Goal: Register for event/course

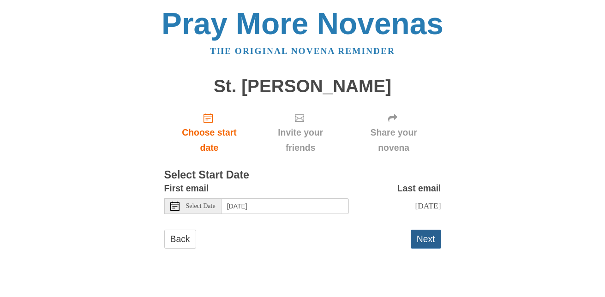
click at [426, 244] on button "Next" at bounding box center [426, 239] width 30 height 19
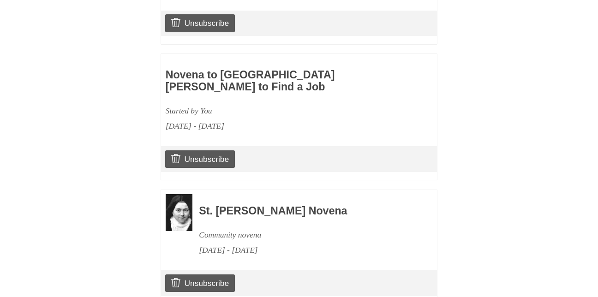
scroll to position [578, 0]
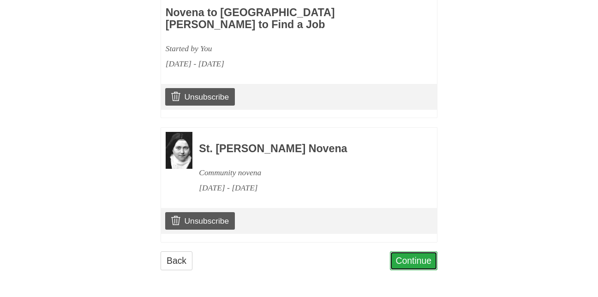
click at [404, 259] on link "Continue" at bounding box center [414, 261] width 48 height 19
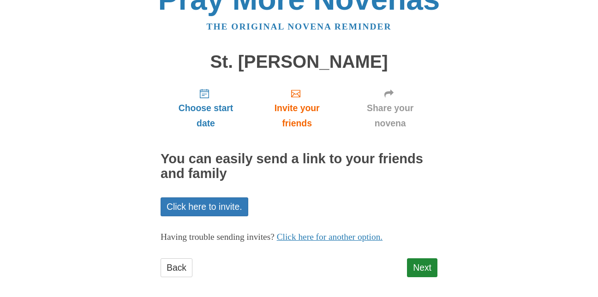
scroll to position [31, 0]
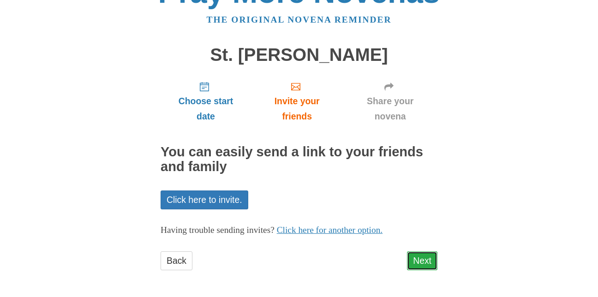
click at [427, 257] on link "Next" at bounding box center [422, 261] width 30 height 19
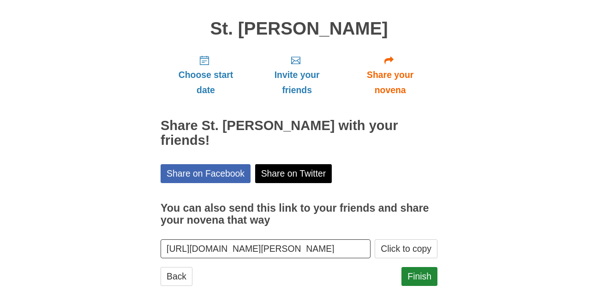
scroll to position [73, 0]
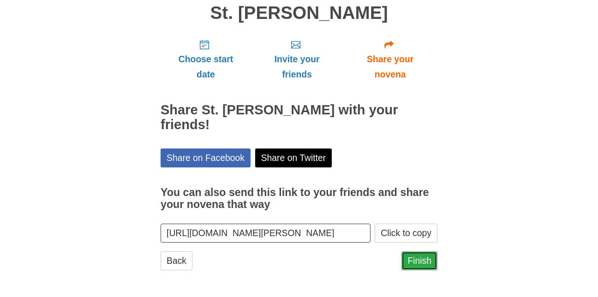
click at [421, 264] on link "Finish" at bounding box center [420, 261] width 36 height 19
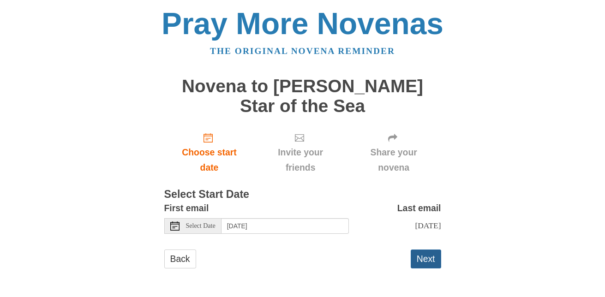
click at [426, 250] on button "Next" at bounding box center [426, 259] width 30 height 19
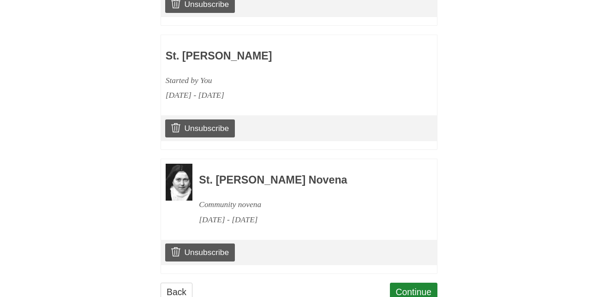
scroll to position [702, 0]
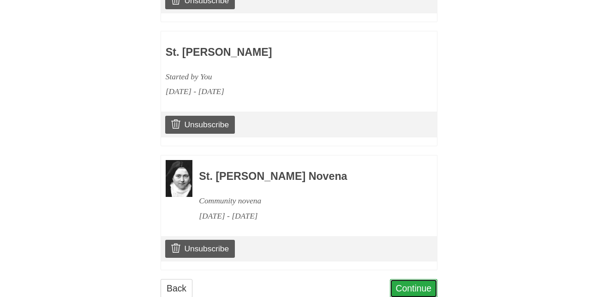
click at [413, 279] on link "Continue" at bounding box center [414, 288] width 48 height 19
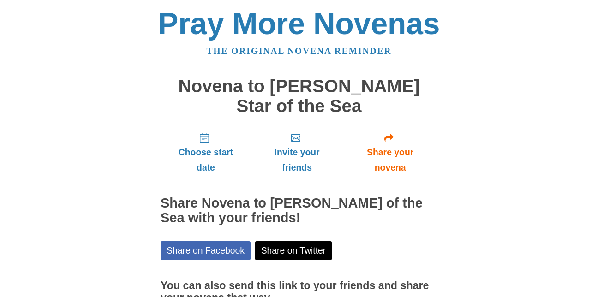
scroll to position [73, 0]
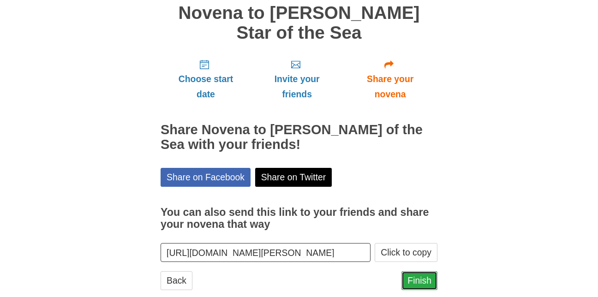
click at [424, 271] on link "Finish" at bounding box center [420, 280] width 36 height 19
